Goal: Information Seeking & Learning: Learn about a topic

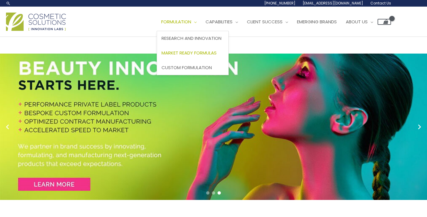
click at [217, 53] on span "Market Ready Formulas" at bounding box center [188, 53] width 55 height 6
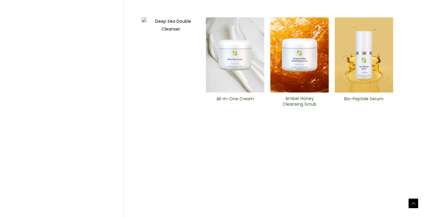
scroll to position [294, 0]
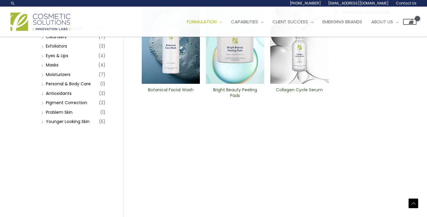
scroll to position [78, 0]
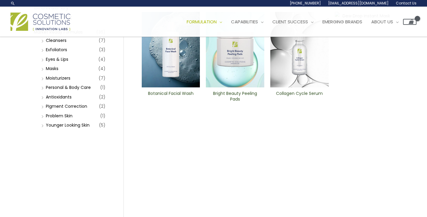
click at [186, 92] on h2 "Botanical Facial Wash" at bounding box center [171, 96] width 48 height 11
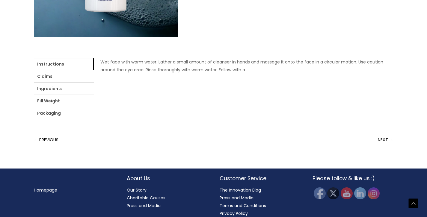
scroll to position [227, 0]
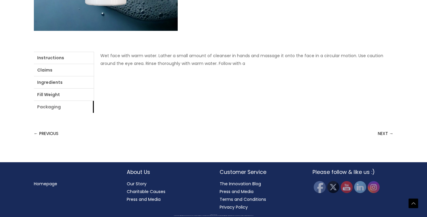
click at [61, 107] on link "Packaging" at bounding box center [64, 107] width 60 height 12
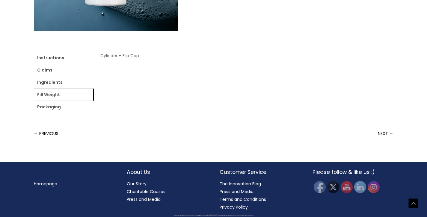
click at [65, 94] on link "Fill Weight" at bounding box center [64, 95] width 60 height 12
click at [65, 86] on link "Ingredients" at bounding box center [64, 82] width 60 height 12
click at [65, 70] on link "Claims" at bounding box center [64, 70] width 60 height 12
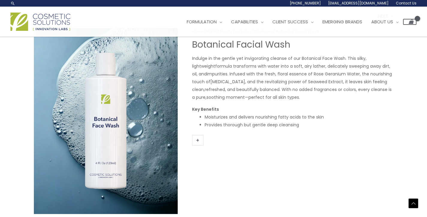
scroll to position [30, 0]
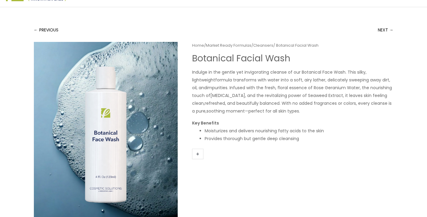
click at [196, 152] on link "+" at bounding box center [197, 154] width 11 height 10
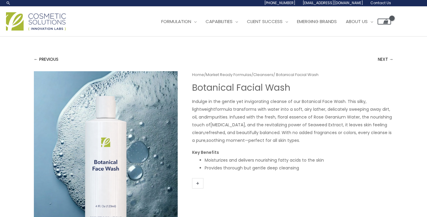
scroll to position [0, 0]
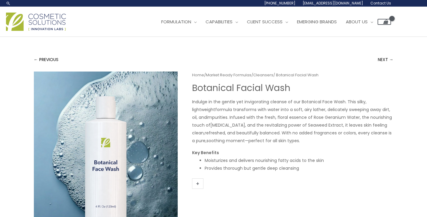
click at [393, 59] on div "← PREVIOUS NEXT → Home / Market Ready Formulas / Cleansers / Botanical Facial W…" at bounding box center [214, 213] width 372 height 352
click at [388, 61] on link "NEXT →" at bounding box center [386, 60] width 16 height 12
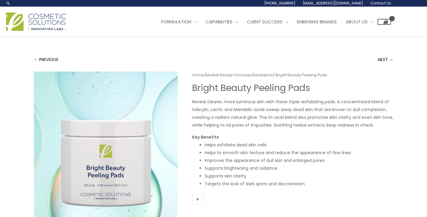
scroll to position [2, 0]
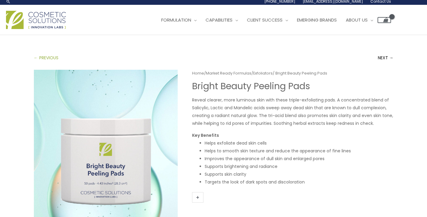
click at [40, 54] on link "← PREVIOUS" at bounding box center [46, 58] width 25 height 12
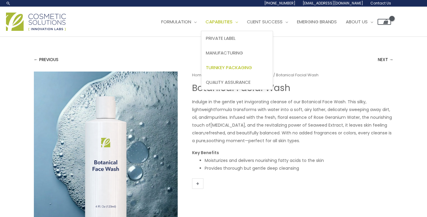
click at [252, 67] on span "Turnkey Packaging" at bounding box center [229, 67] width 46 height 6
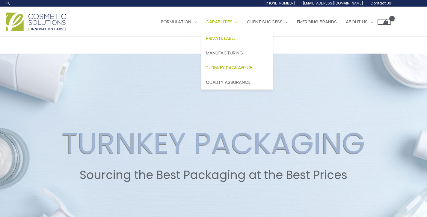
click at [236, 37] on span "Private Label" at bounding box center [221, 38] width 30 height 6
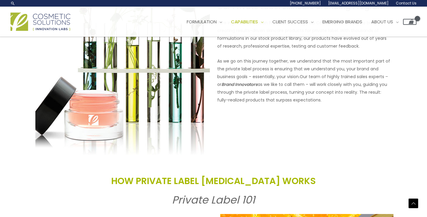
scroll to position [532, 0]
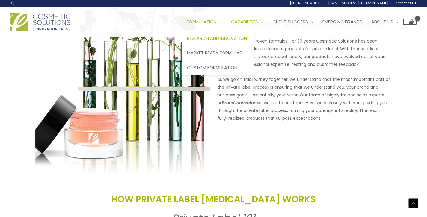
click at [235, 39] on span "Research and Innovation" at bounding box center [217, 38] width 60 height 6
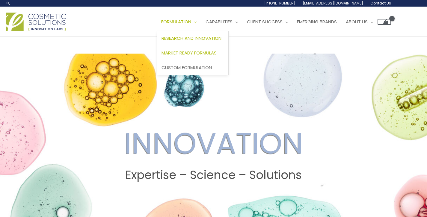
click at [217, 52] on span "Market Ready Formulas" at bounding box center [188, 53] width 55 height 6
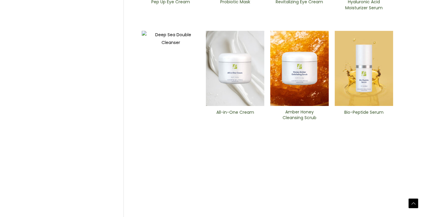
scroll to position [294, 0]
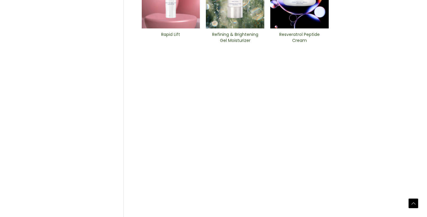
scroll to position [294, 0]
